Goal: Transaction & Acquisition: Purchase product/service

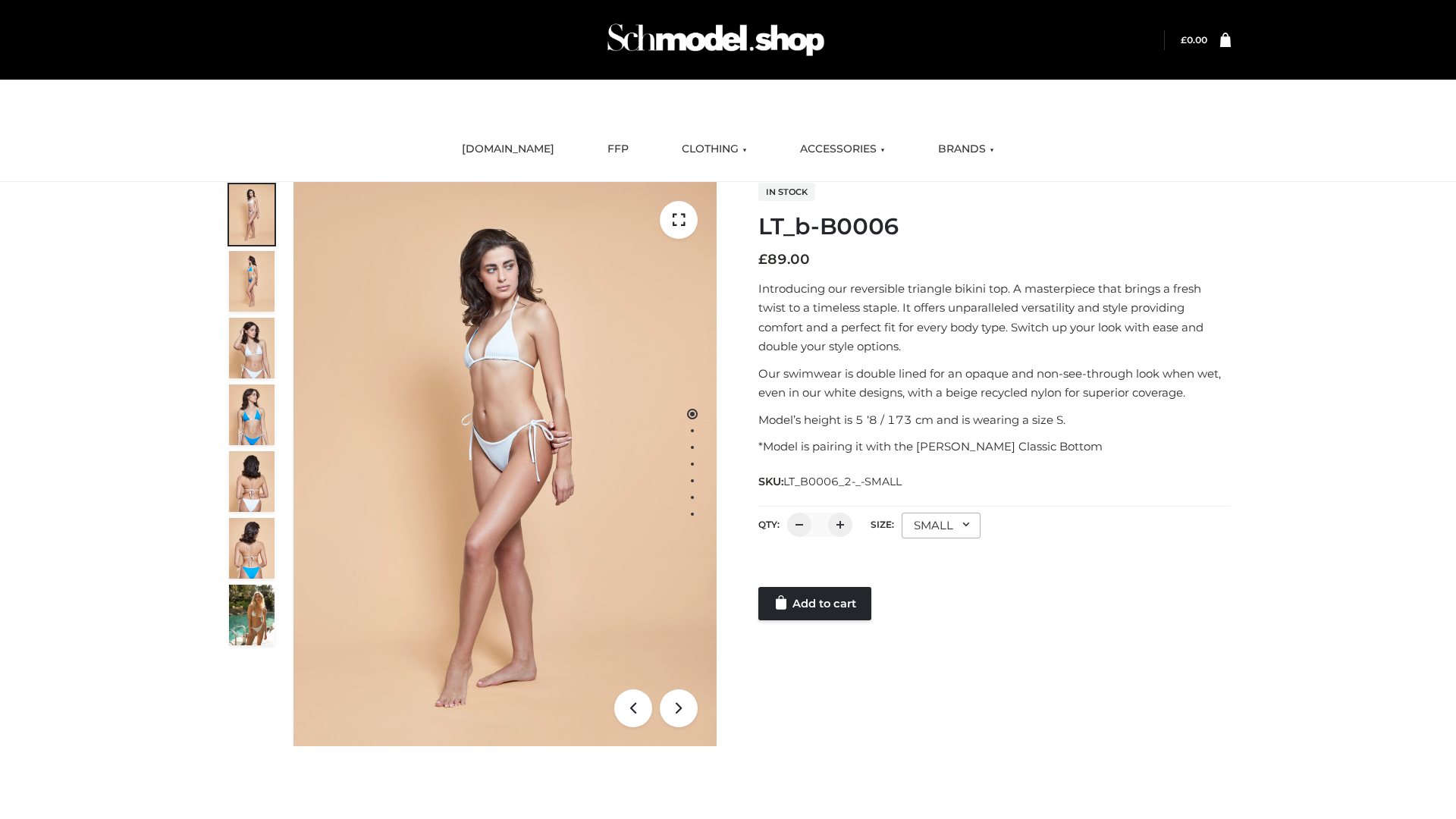
click at [815, 603] on link "Add to cart" at bounding box center [815, 603] width 113 height 33
